Goal: Information Seeking & Learning: Learn about a topic

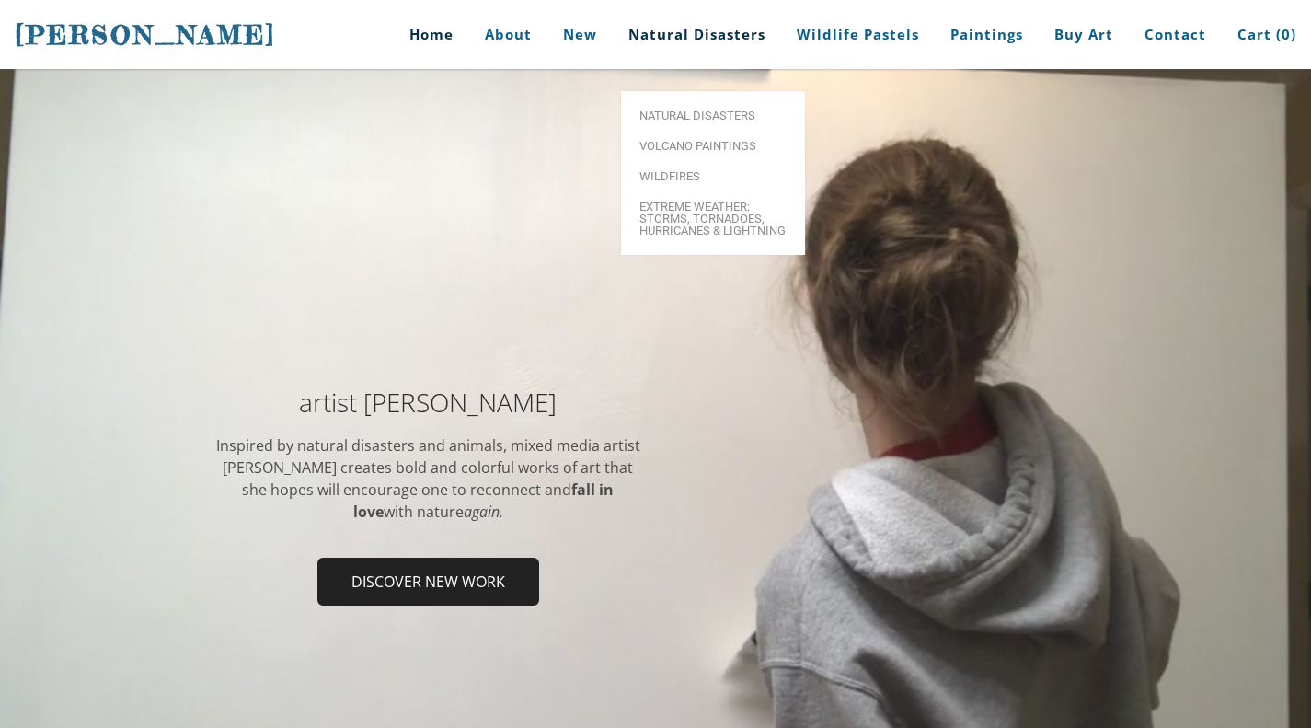
click at [711, 30] on link "Natural Disasters" at bounding box center [697, 34] width 165 height 69
click at [688, 110] on span "Natural Disasters" at bounding box center [713, 116] width 147 height 12
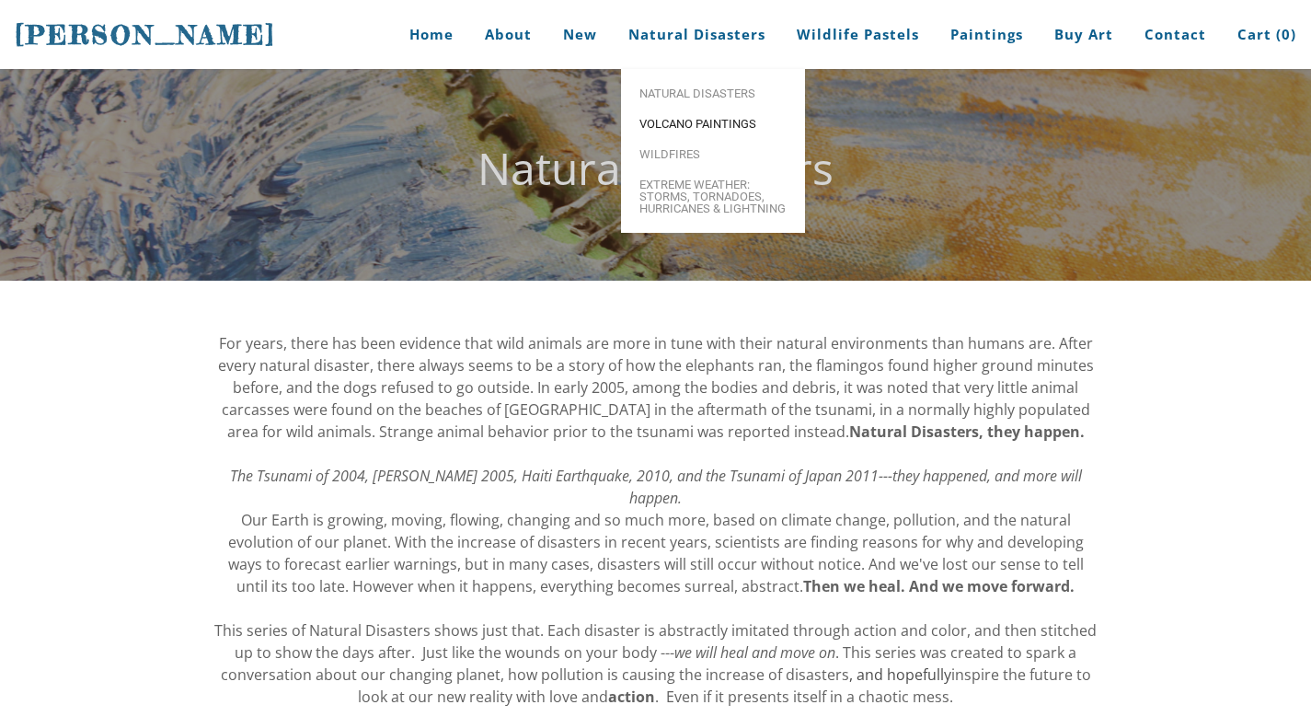
click at [686, 122] on span "Volcano paintings" at bounding box center [713, 124] width 147 height 12
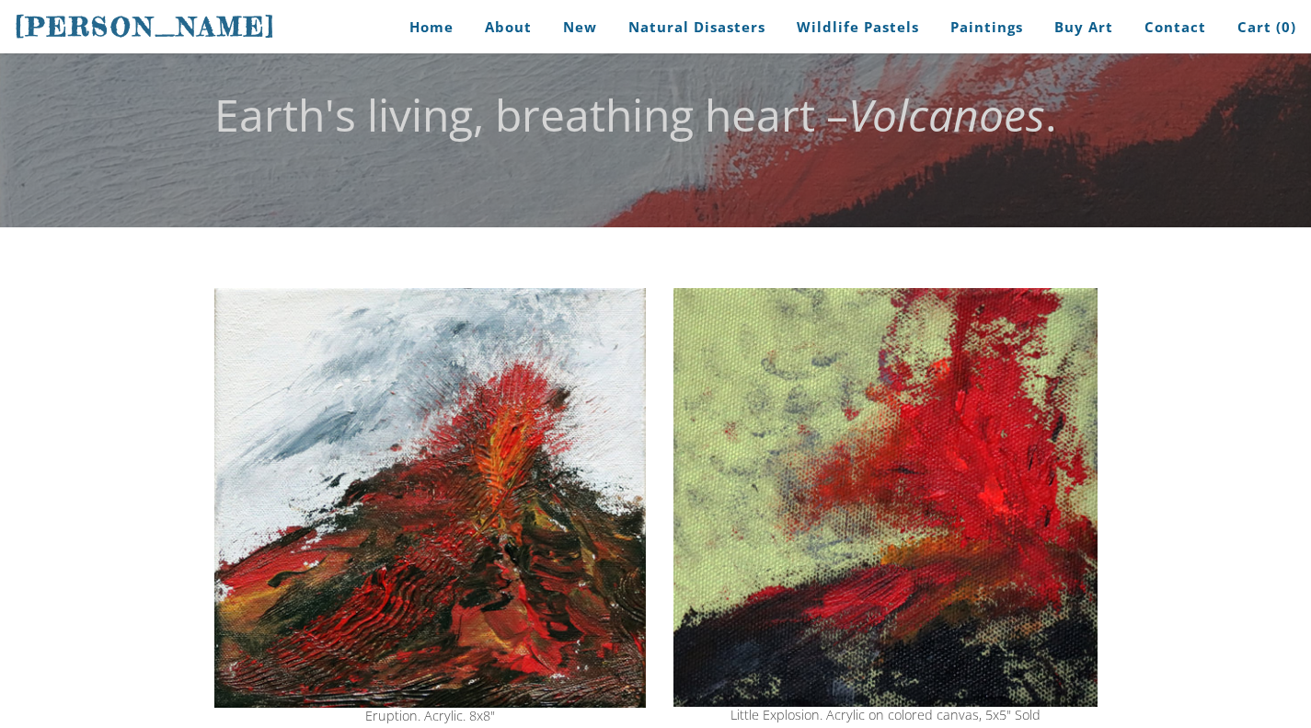
scroll to position [37, 0]
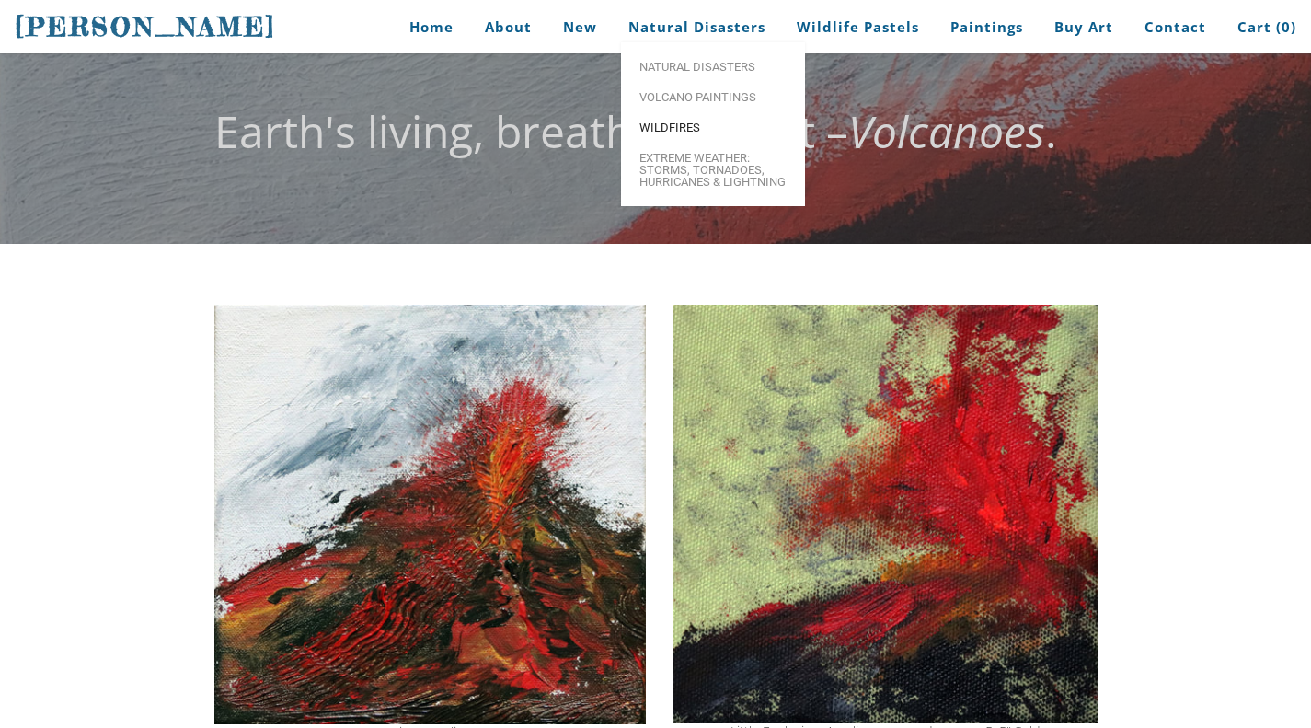
click at [667, 132] on span "Wildfires" at bounding box center [713, 127] width 147 height 12
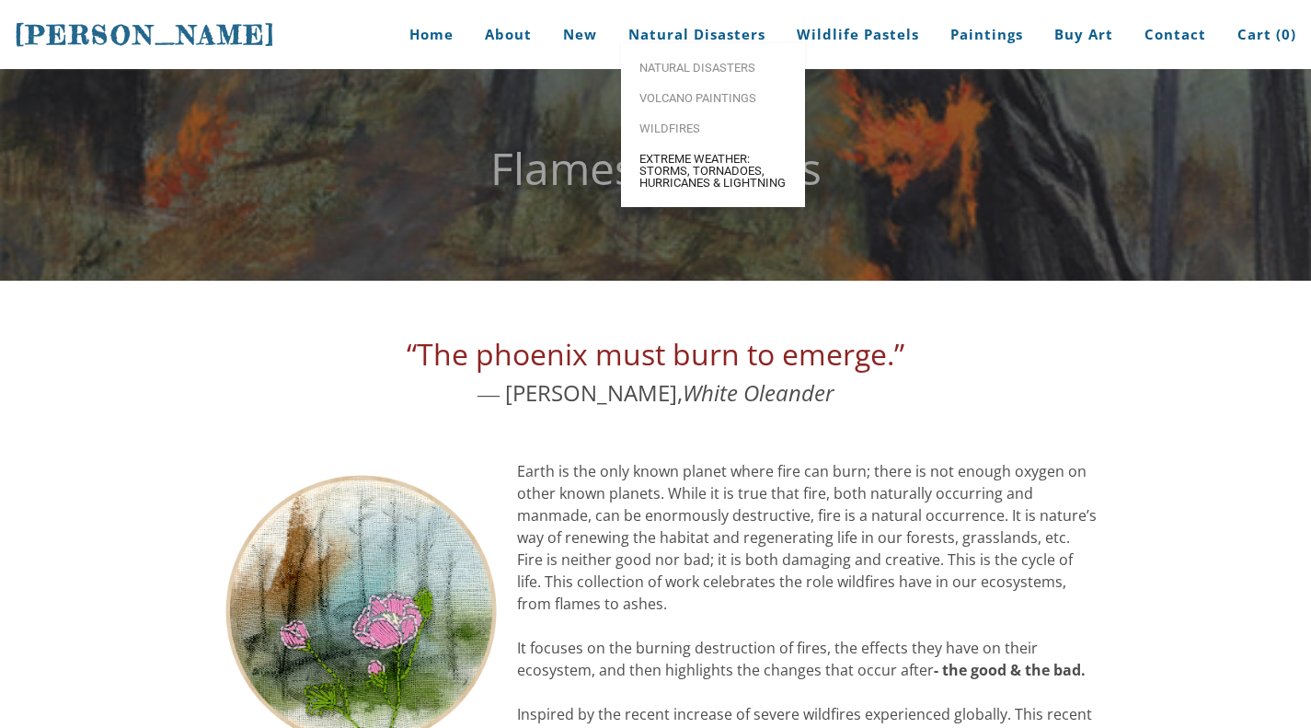
click at [671, 189] on span "Extreme Weather: Storms, Tornadoes, Hurricanes & Lightning" at bounding box center [713, 171] width 147 height 36
